Goal: Information Seeking & Learning: Learn about a topic

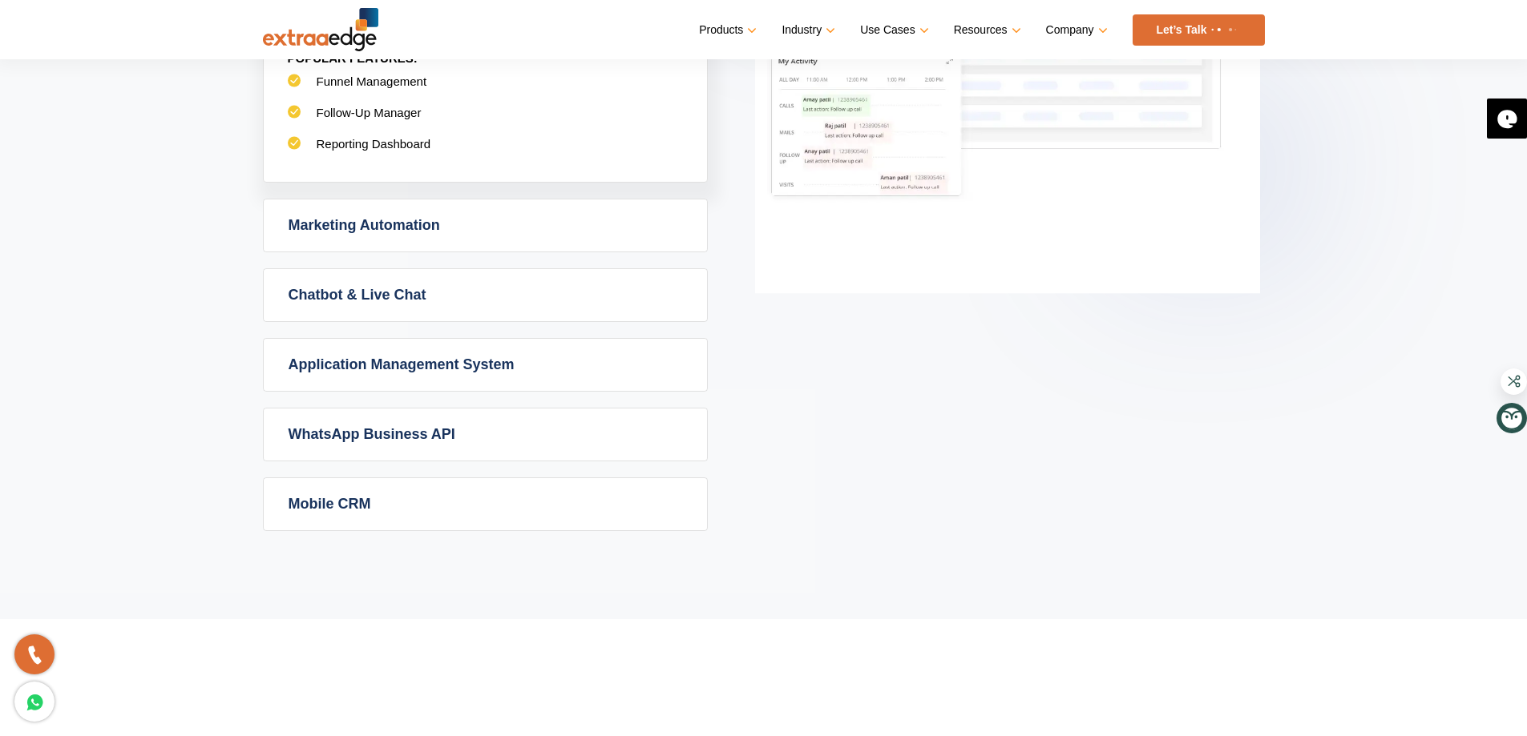
scroll to position [1042, 0]
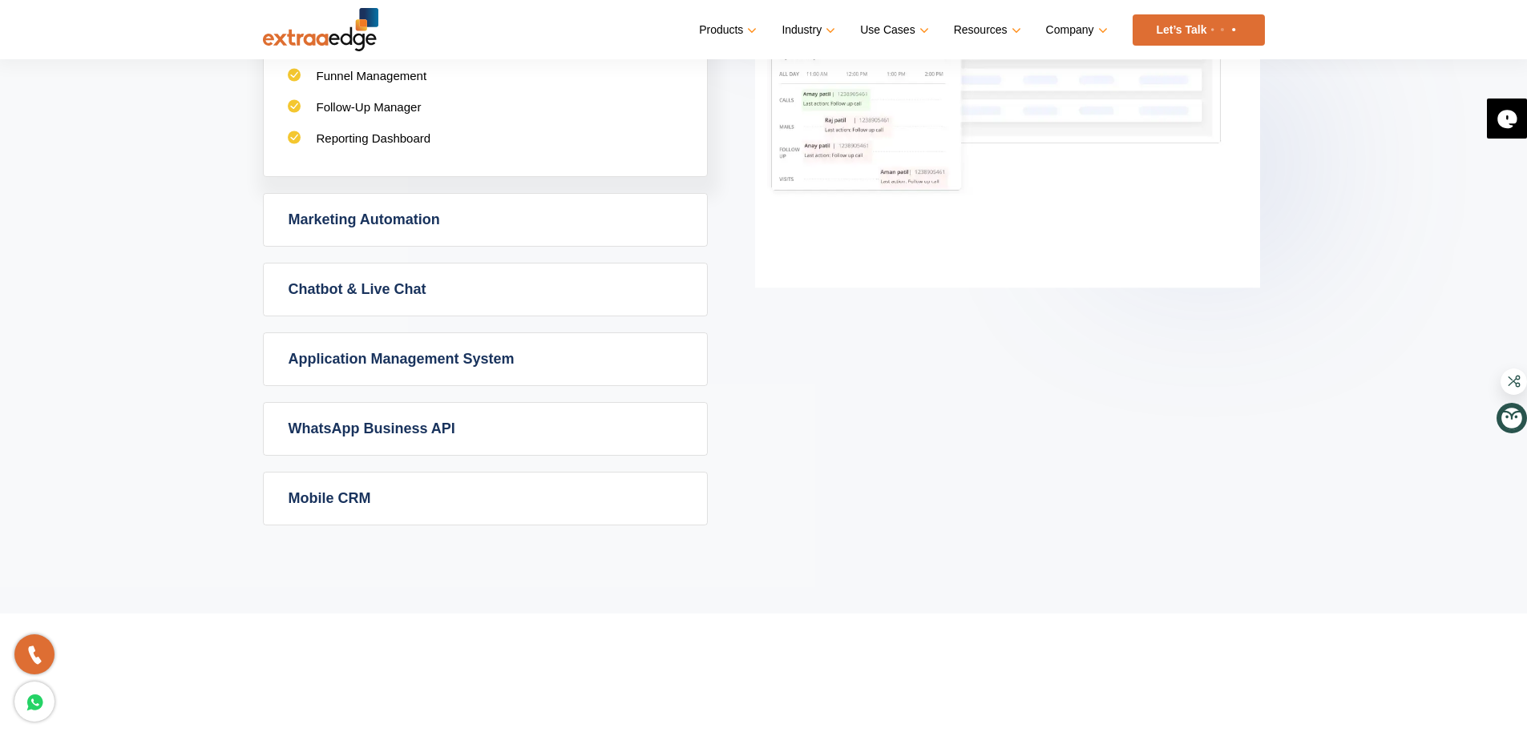
click at [398, 221] on link "Marketing Automation" at bounding box center [485, 220] width 443 height 52
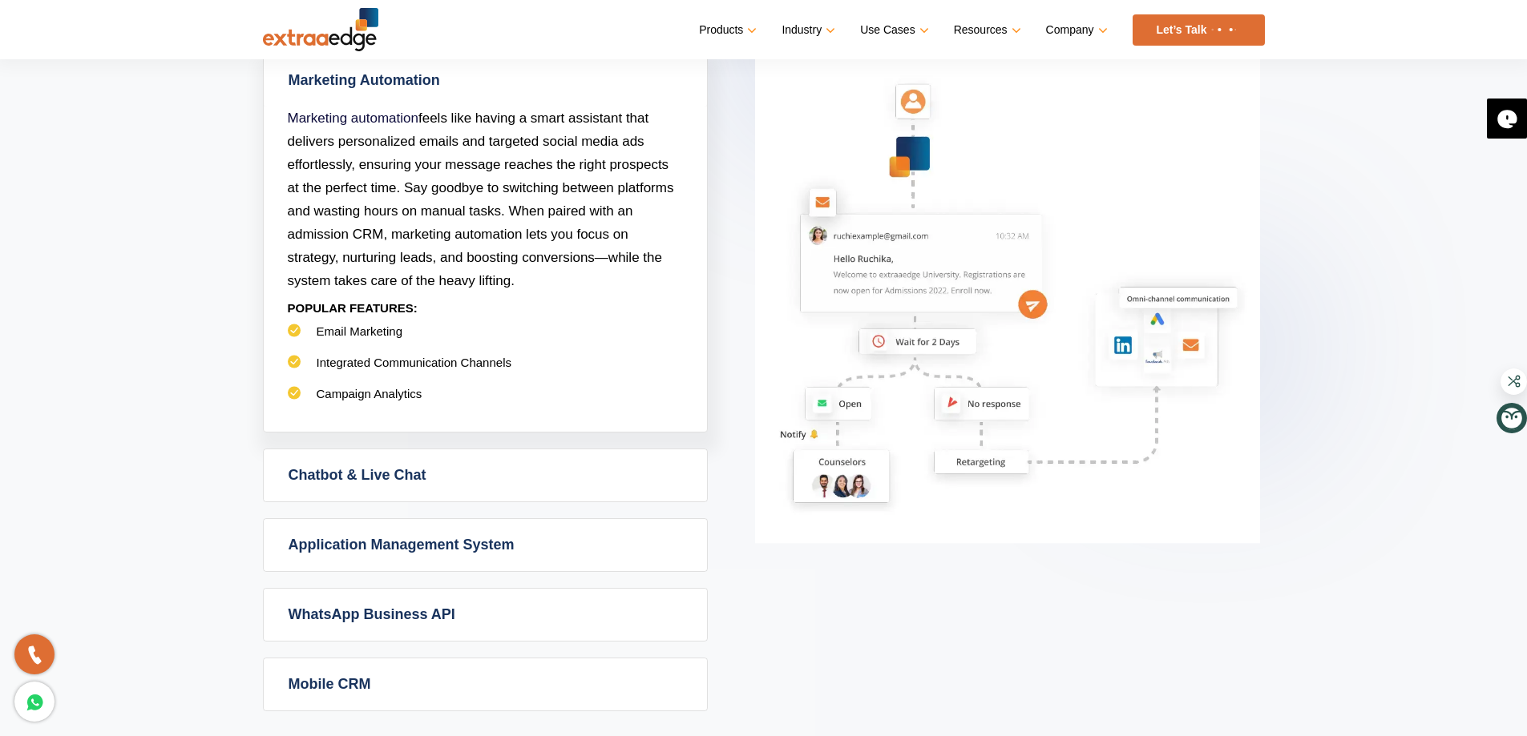
scroll to position [801, 0]
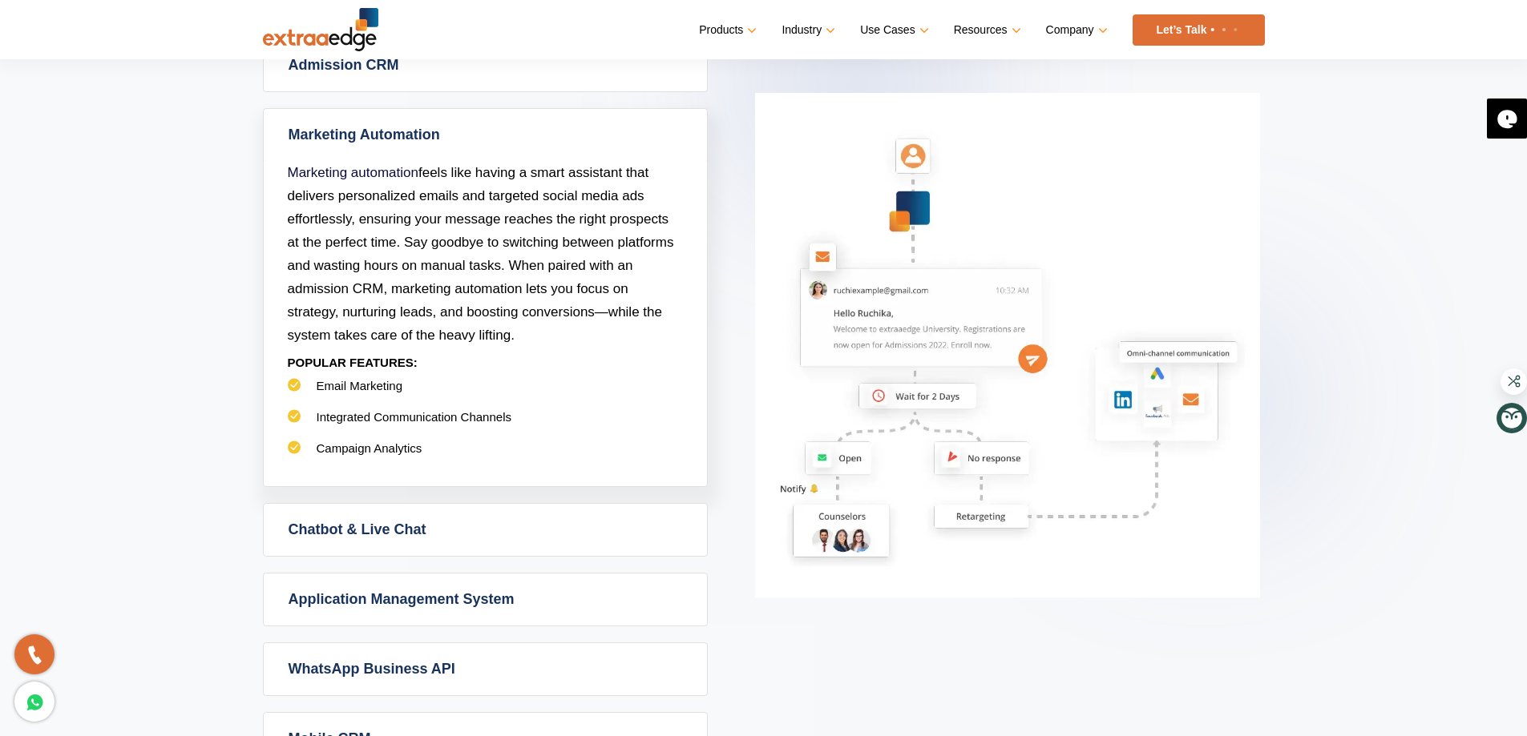
click at [420, 521] on link "Chatbot & Live Chat" at bounding box center [485, 530] width 443 height 52
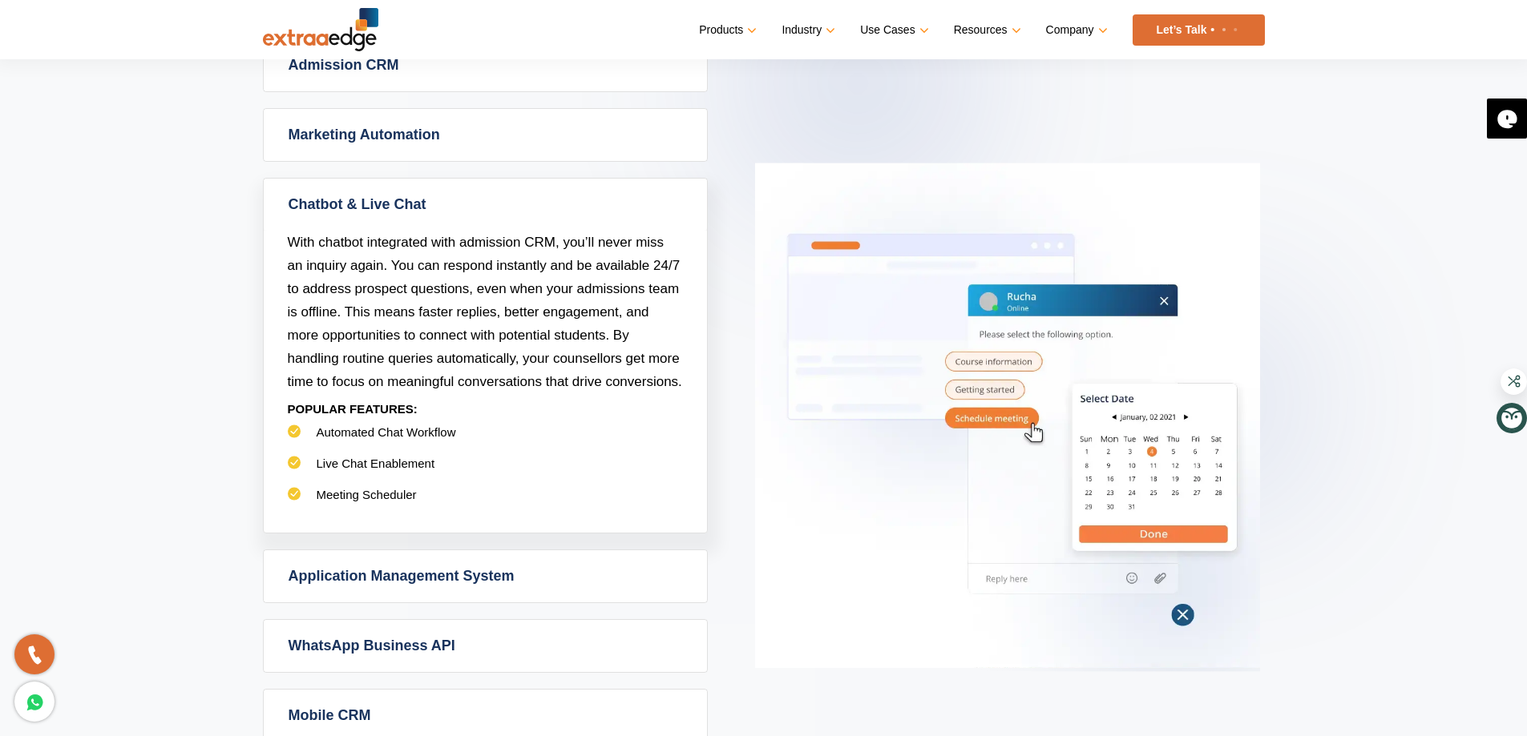
click at [426, 577] on link "Application Management System" at bounding box center [485, 577] width 443 height 52
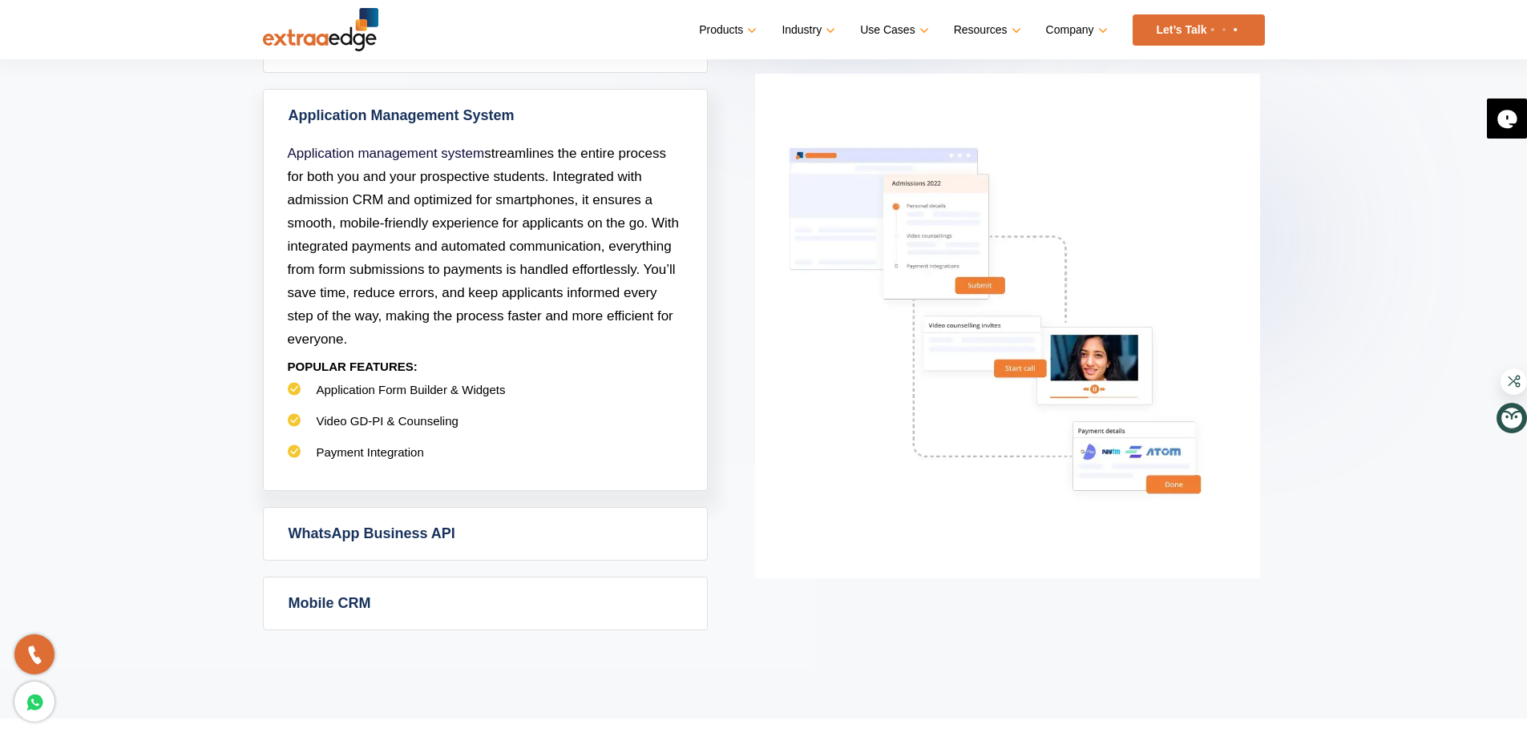
scroll to position [962, 0]
click at [416, 543] on link "WhatsApp Business API" at bounding box center [485, 532] width 443 height 52
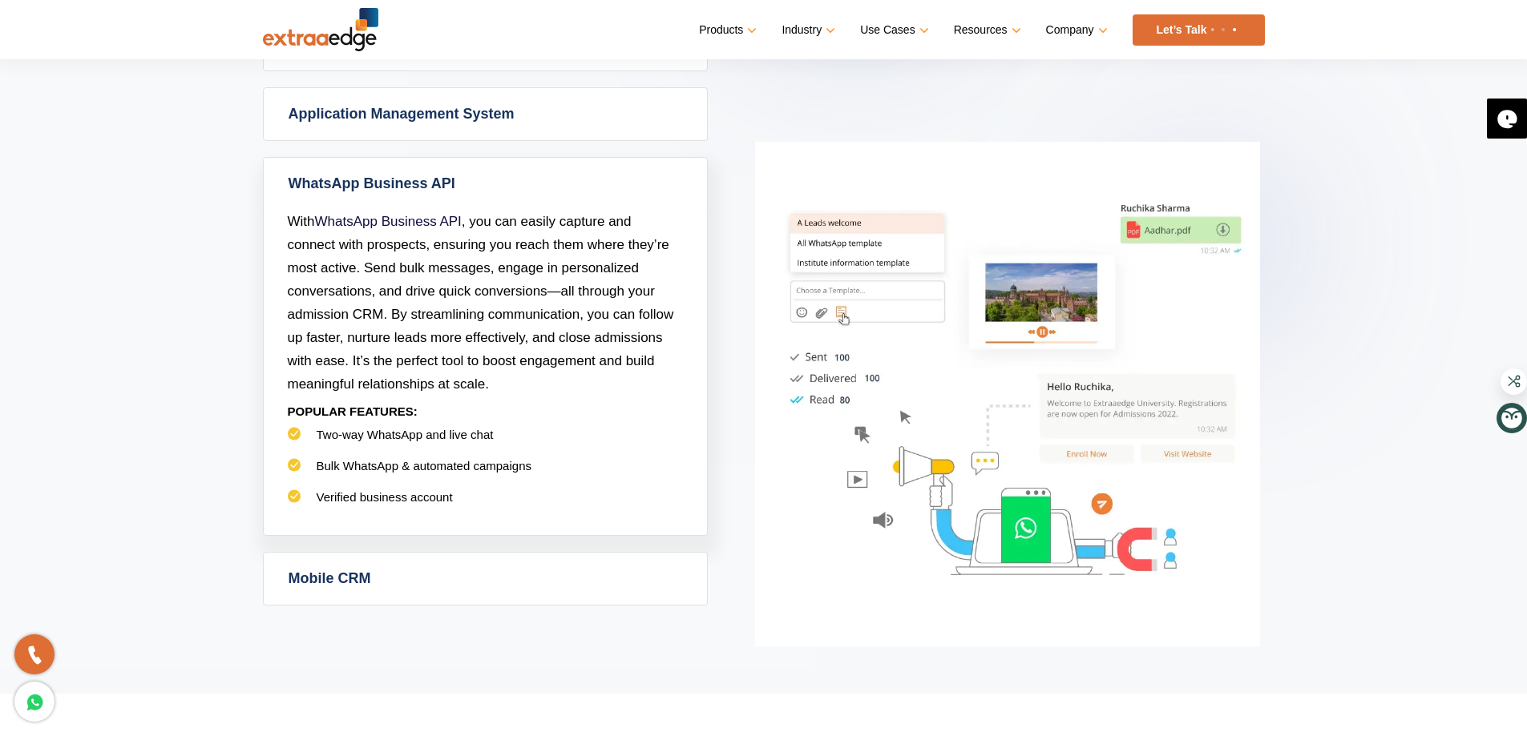
click at [346, 577] on link "Mobile CRM" at bounding box center [485, 579] width 443 height 52
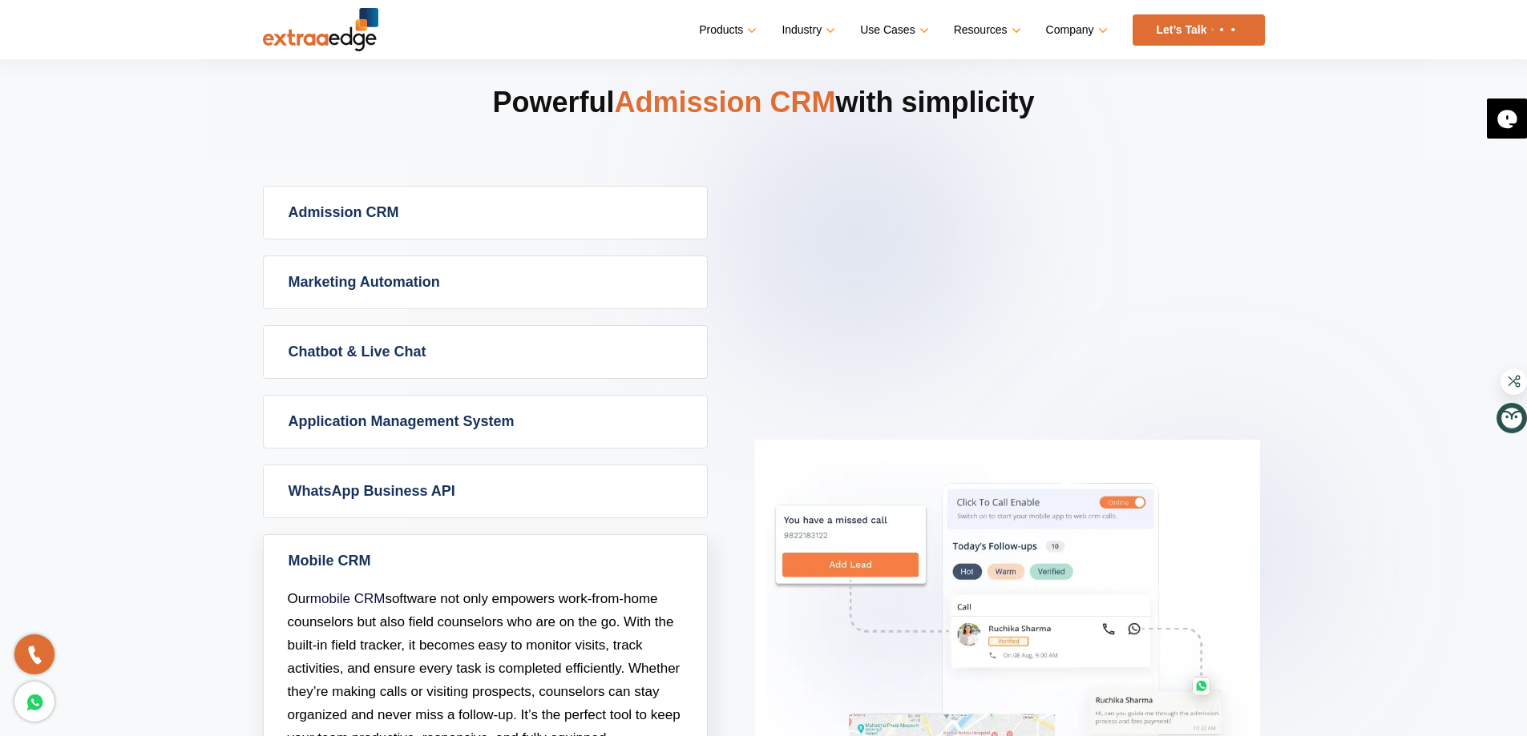
scroll to position [481, 0]
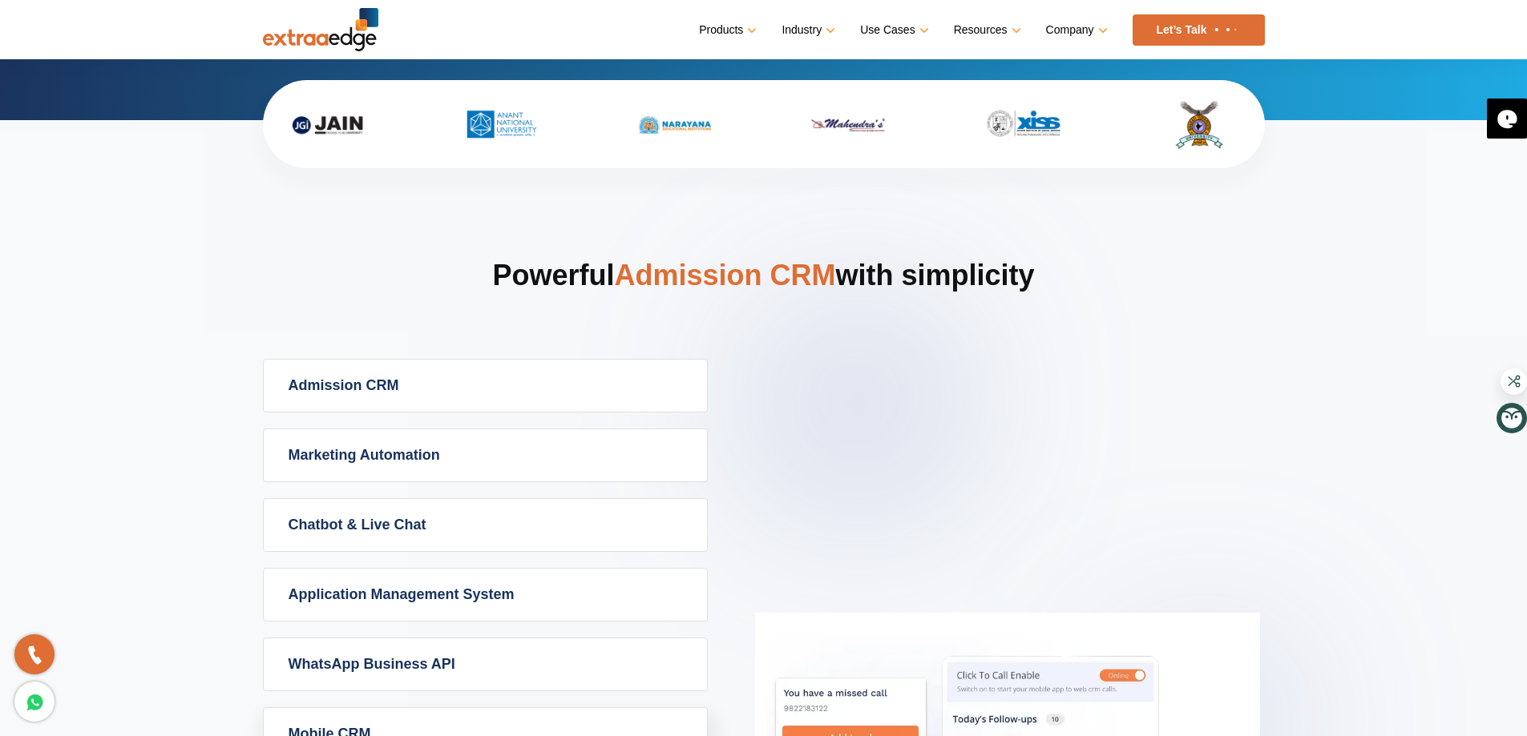
click at [353, 385] on link "Admission CRM" at bounding box center [485, 386] width 443 height 52
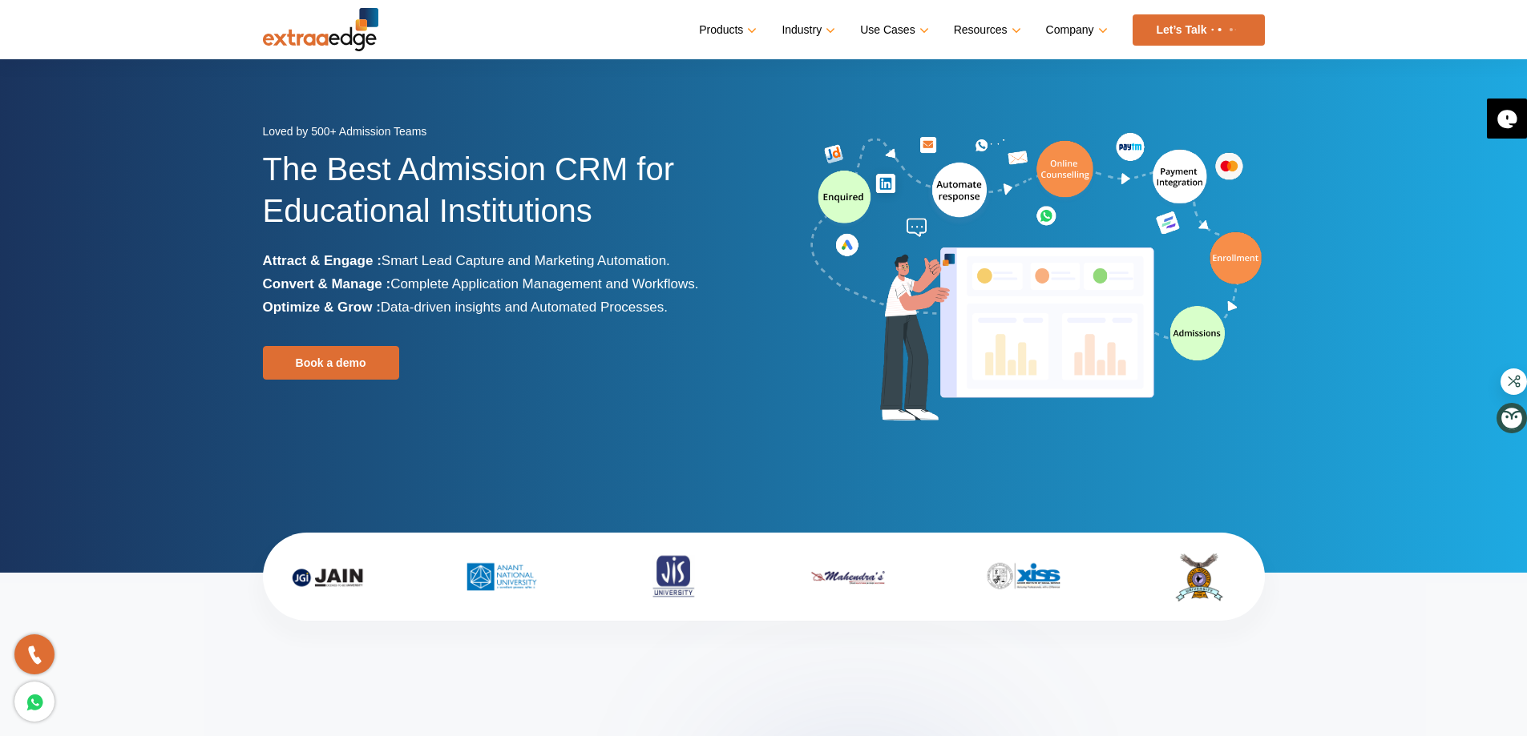
scroll to position [0, 0]
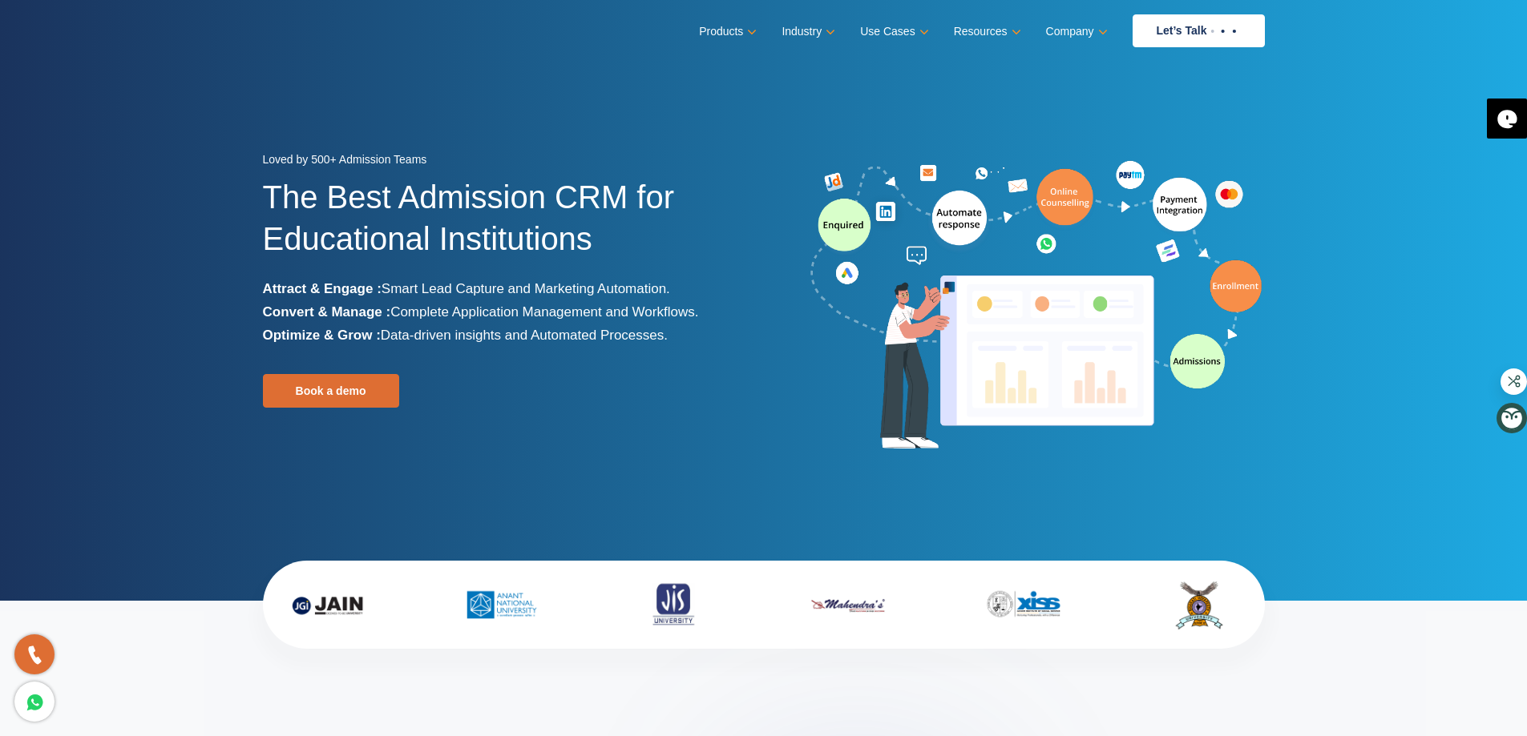
click at [343, 603] on img at bounding box center [328, 605] width 128 height 56
click at [156, 518] on section "Loved by 500+ Admission Teams The Best Admission CRM for Educational Institutio…" at bounding box center [763, 300] width 1527 height 601
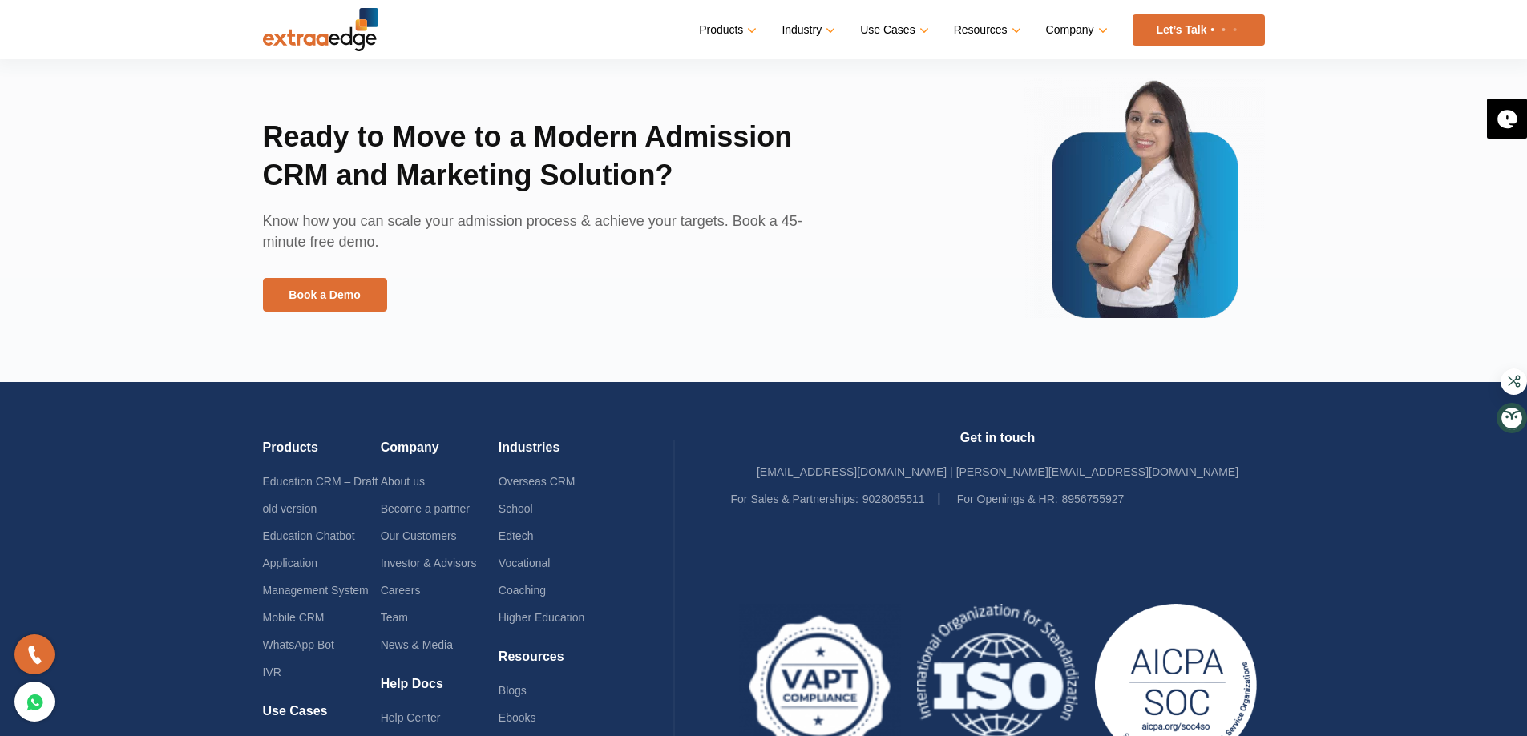
scroll to position [3766, 0]
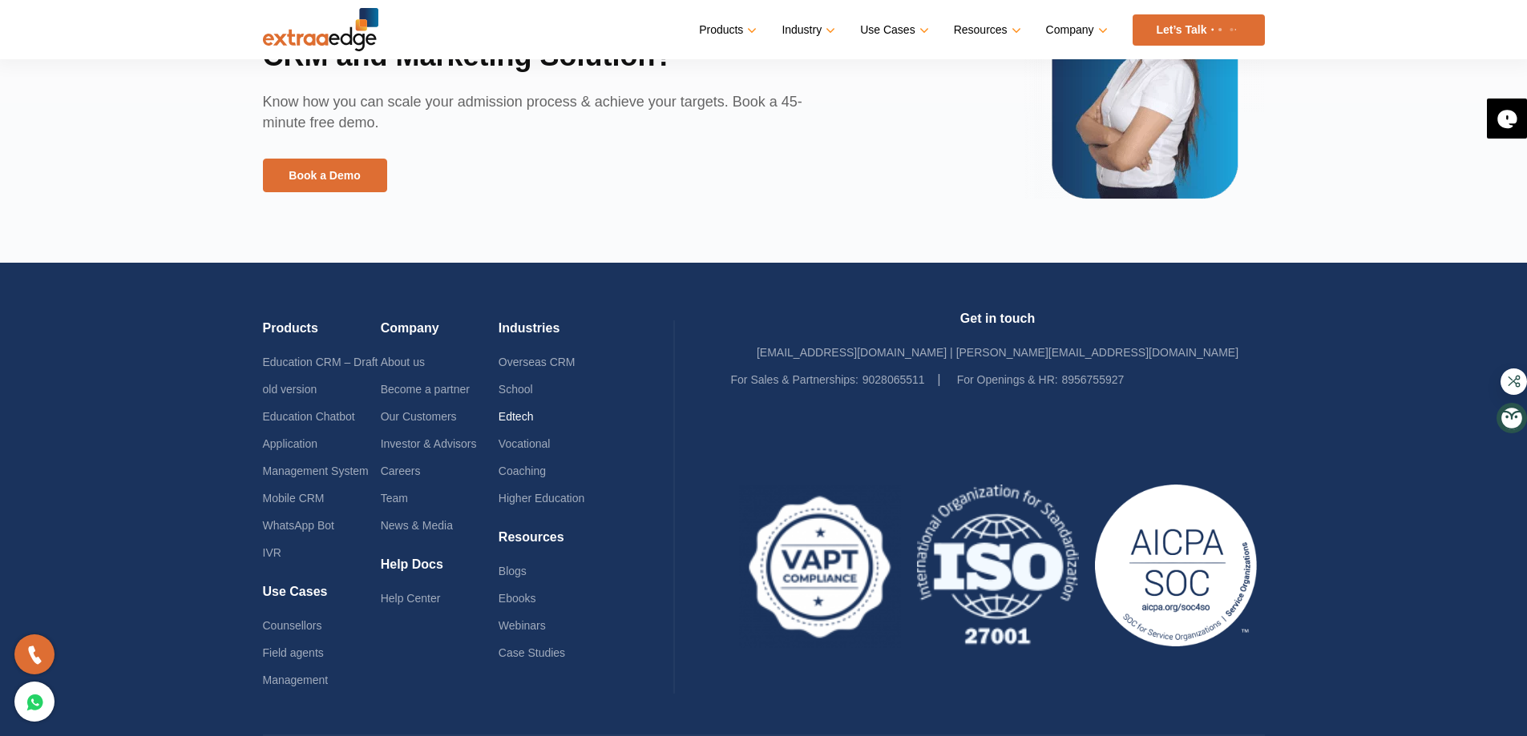
click at [515, 418] on link "Edtech" at bounding box center [515, 416] width 35 height 13
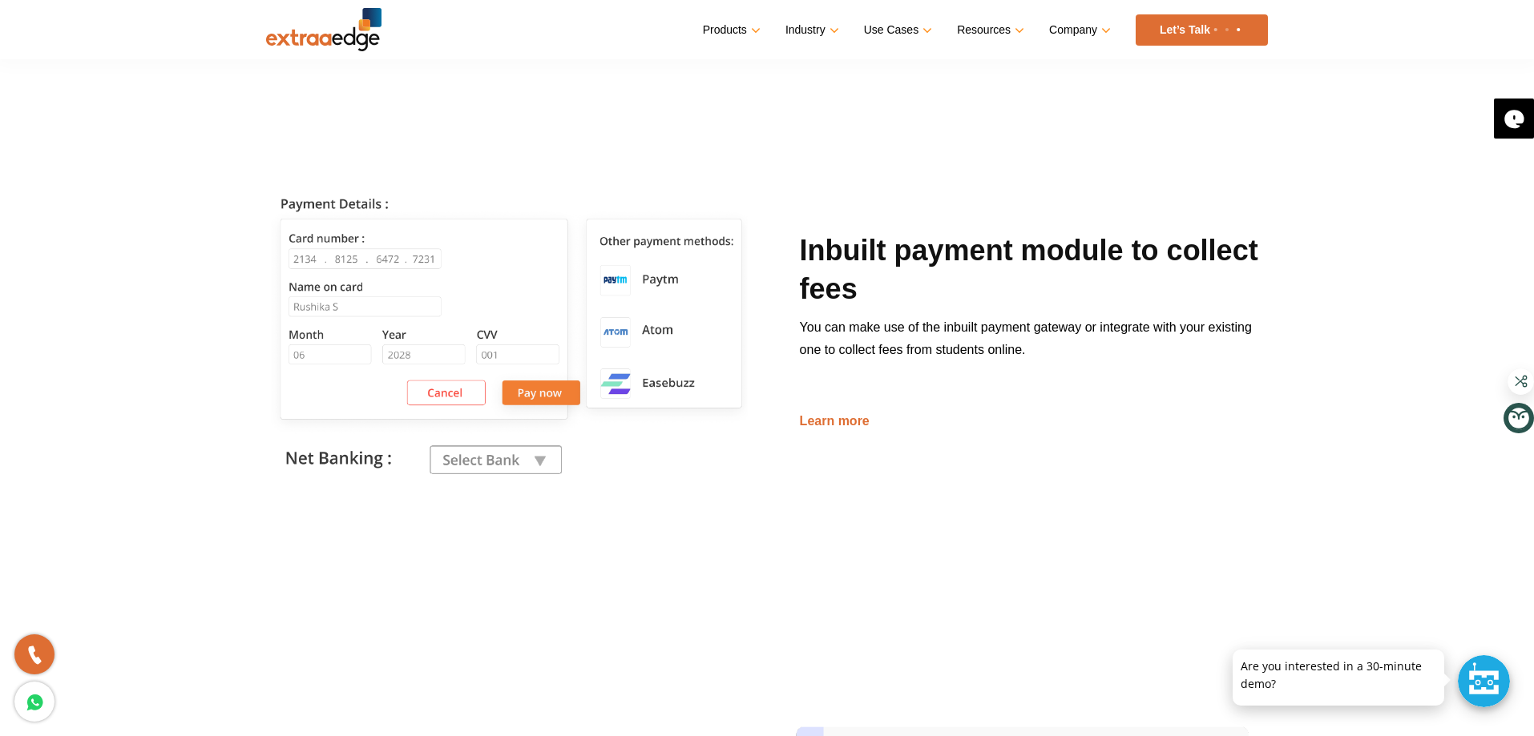
scroll to position [2404, 0]
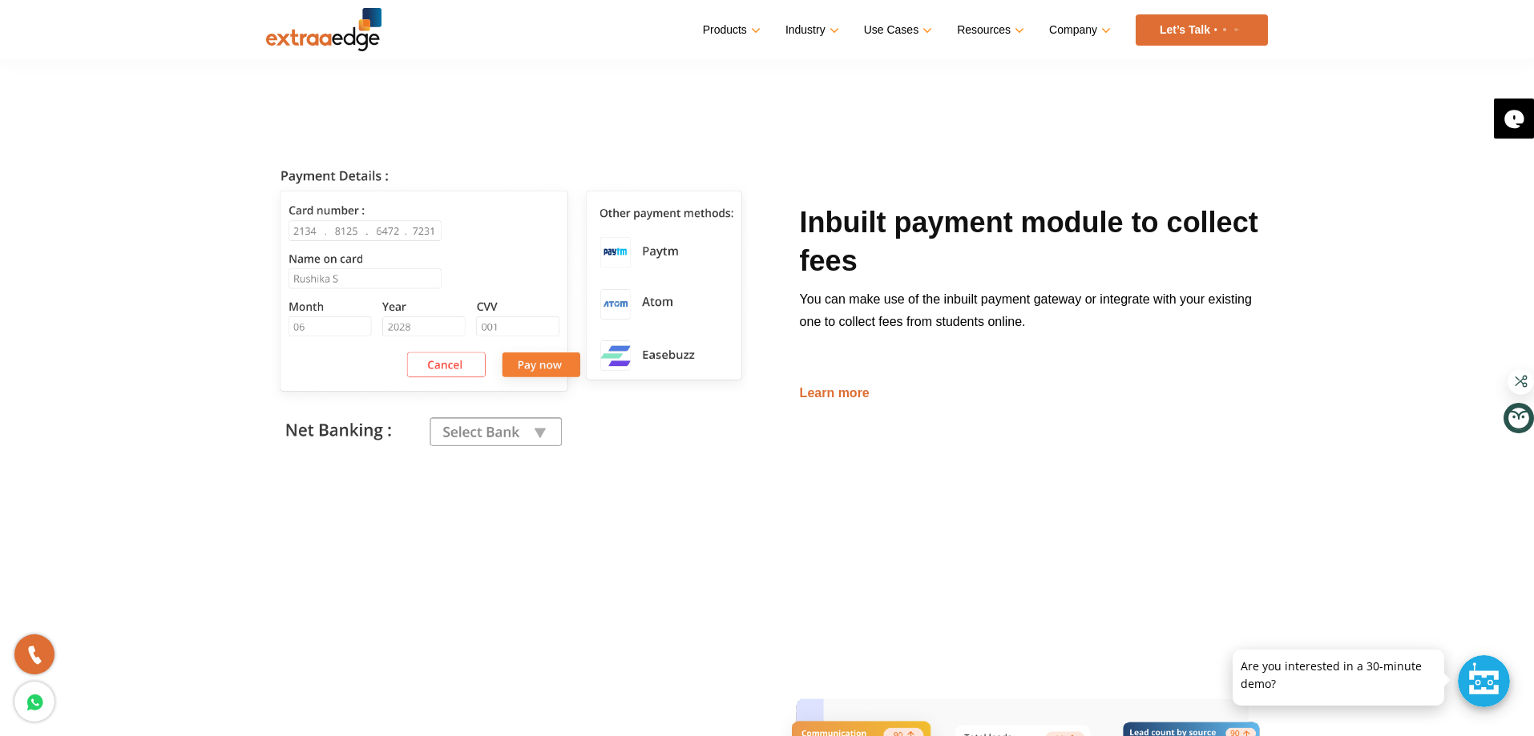
click at [522, 437] on img at bounding box center [510, 304] width 489 height 489
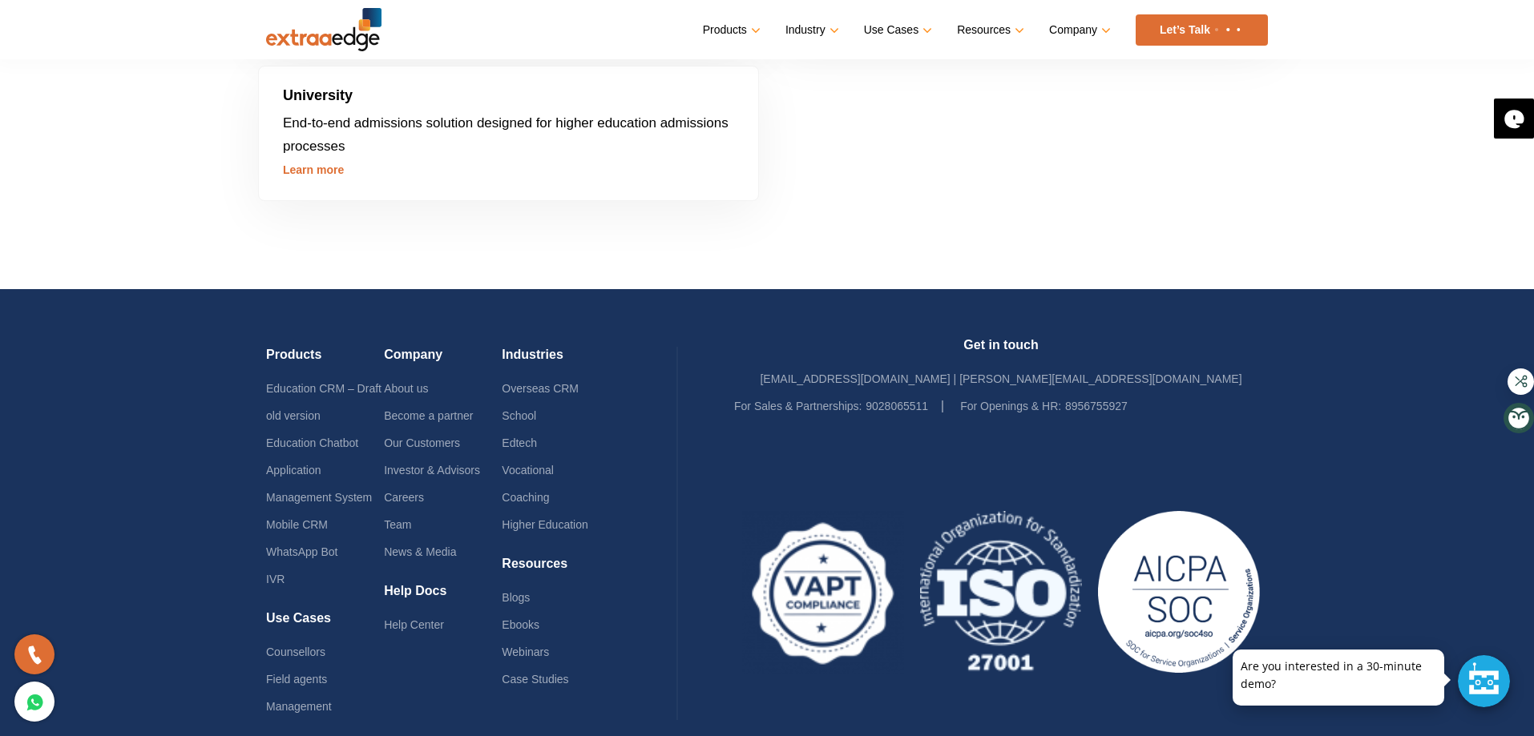
scroll to position [4973, 0]
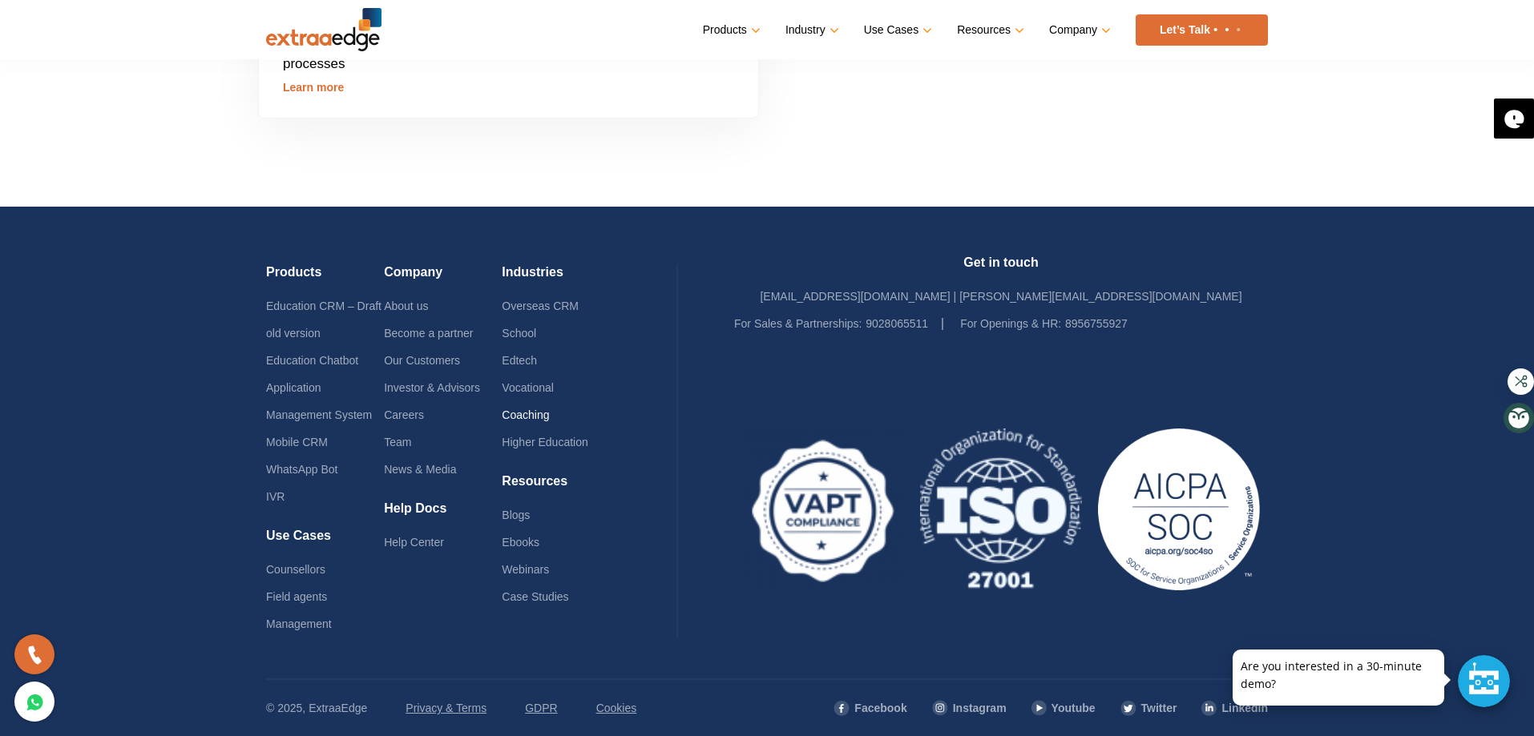
click at [527, 418] on link "Coaching" at bounding box center [525, 415] width 47 height 13
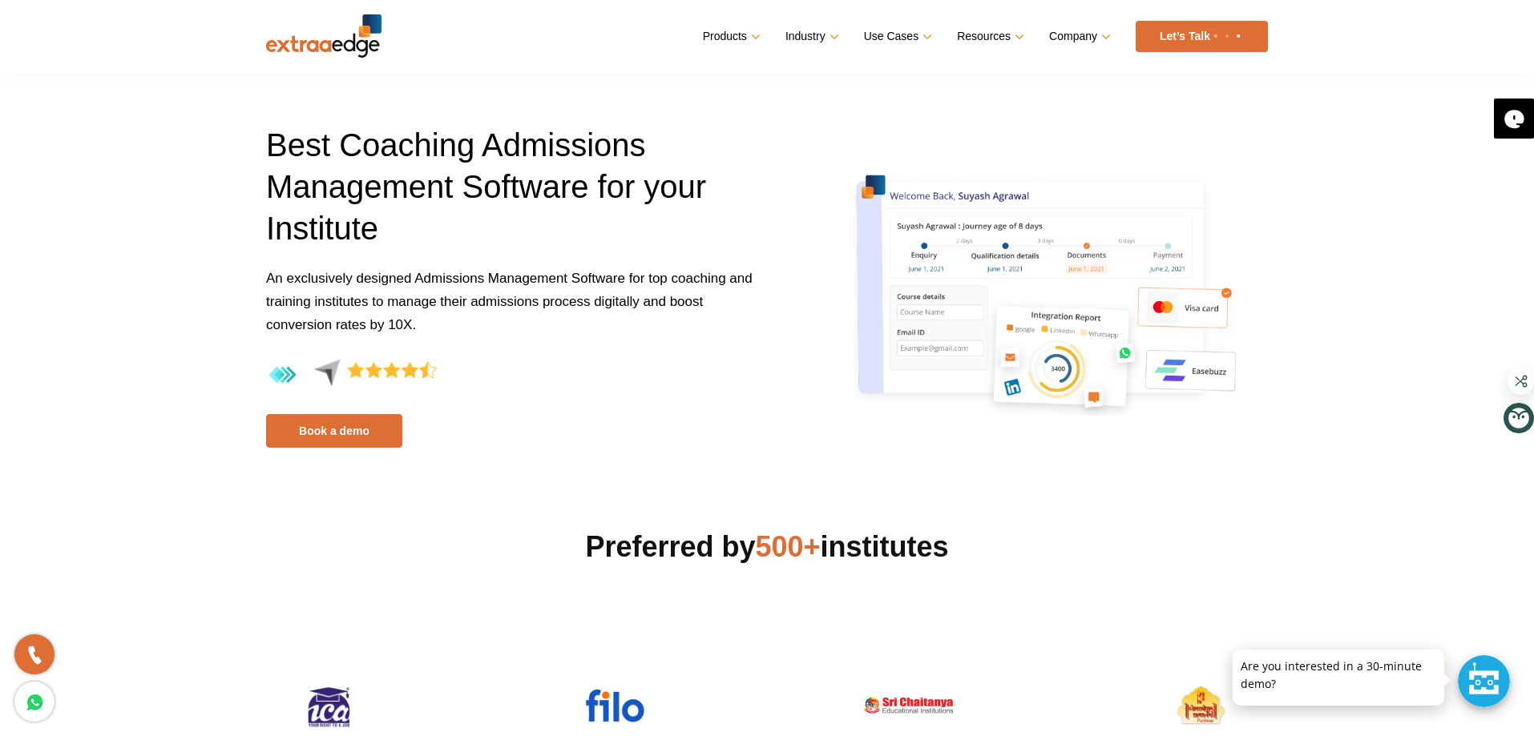
click at [307, 46] on img at bounding box center [323, 35] width 115 height 43
